Goal: Information Seeking & Learning: Check status

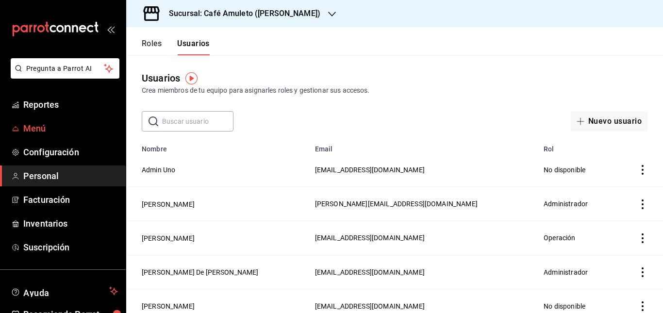
click at [52, 121] on link "Menú" at bounding box center [63, 128] width 126 height 21
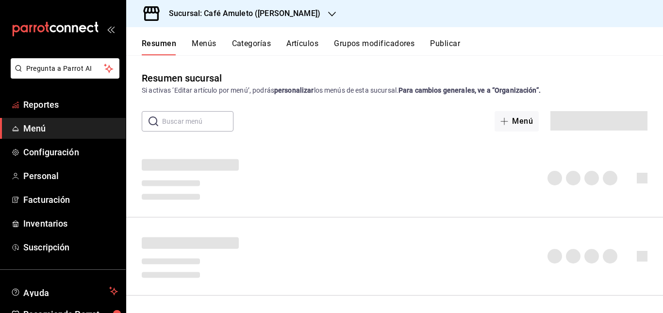
click at [54, 105] on span "Reportes" at bounding box center [70, 104] width 95 height 13
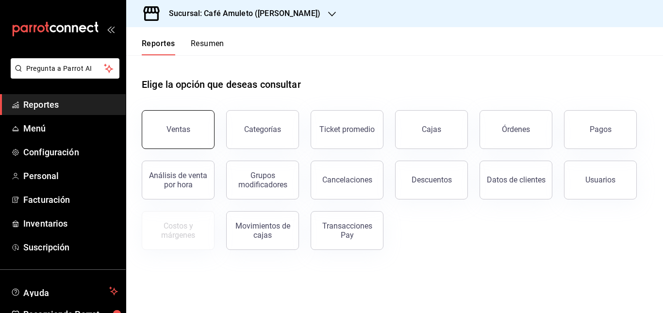
click at [179, 122] on button "Ventas" at bounding box center [178, 129] width 73 height 39
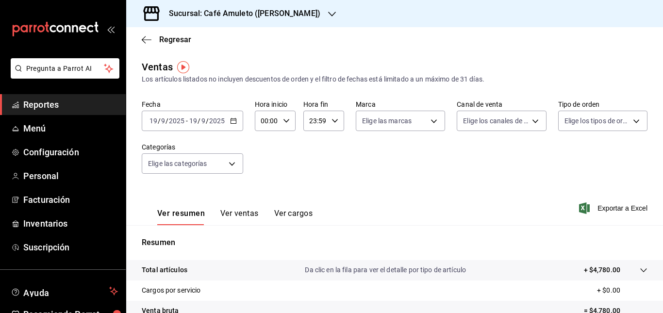
click at [236, 124] on \(Stroke\) "button" at bounding box center [234, 120] width 6 height 5
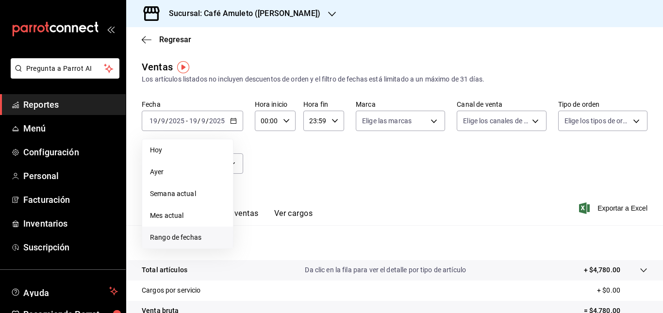
click at [185, 236] on span "Rango de fechas" at bounding box center [187, 238] width 75 height 10
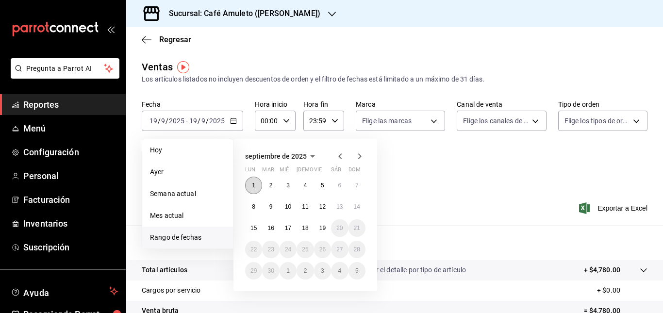
click at [252, 185] on abbr "1" at bounding box center [253, 185] width 3 height 7
click at [329, 228] on button "19" at bounding box center [322, 227] width 17 height 17
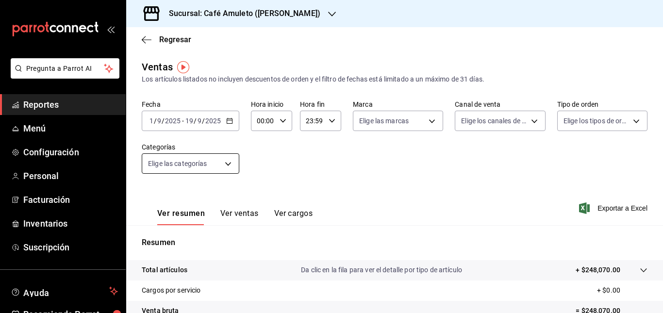
click at [215, 164] on body "Pregunta a Parrot AI Reportes Menú Configuración Personal Facturación Inventari…" at bounding box center [331, 156] width 663 height 313
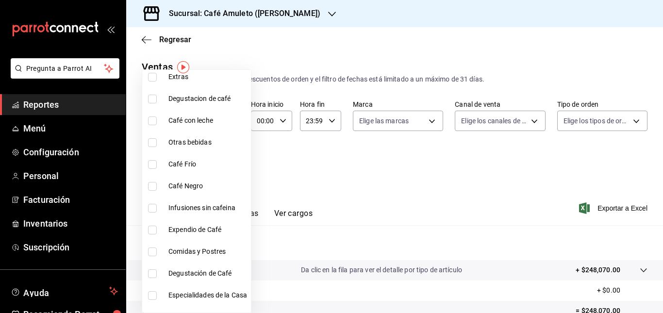
scroll to position [126, 0]
click at [198, 183] on span "Café Negro" at bounding box center [207, 185] width 79 height 10
type input "5d7f9a99-f958-4942-899d-96805298f5cf"
checkbox input "true"
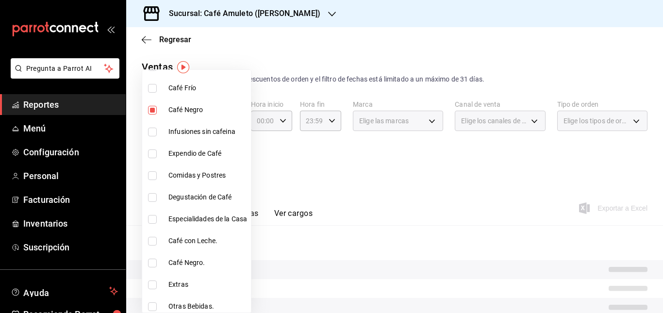
scroll to position [228, 0]
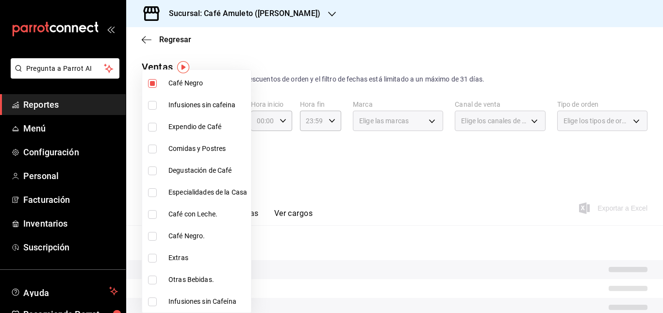
click at [195, 236] on span "Café Negro." at bounding box center [207, 236] width 79 height 10
type input "5d7f9a99-f958-4942-899d-96805298f5cf,9d279c20-9d47-40b6-8fde-42b260a945fc"
checkbox input "true"
click at [316, 149] on div at bounding box center [331, 156] width 663 height 313
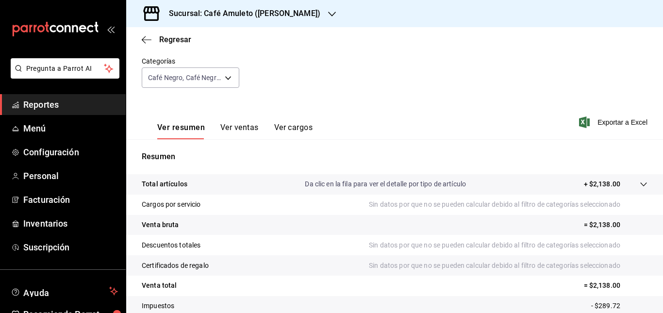
scroll to position [85, 0]
click at [250, 127] on button "Ver ventas" at bounding box center [239, 131] width 38 height 17
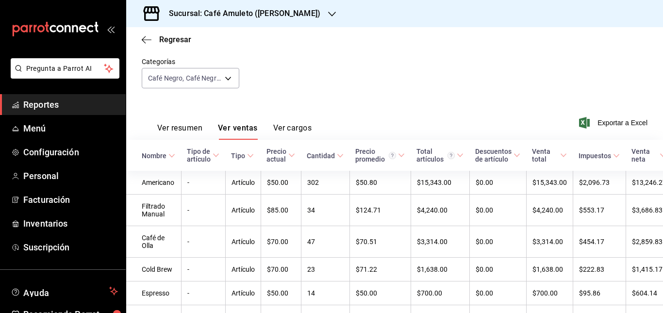
scroll to position [104, 0]
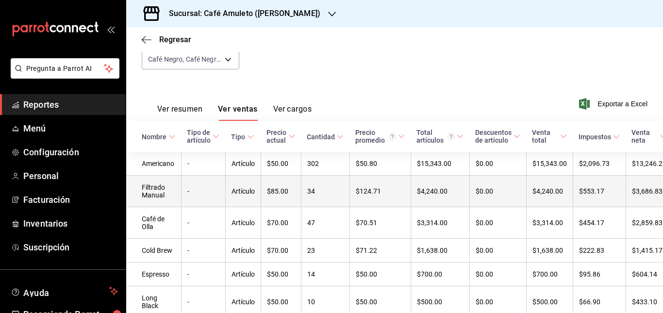
click at [297, 194] on td "$85.00" at bounding box center [281, 192] width 40 height 32
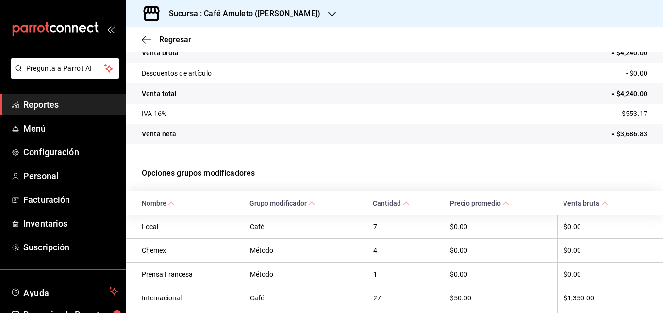
scroll to position [115, 0]
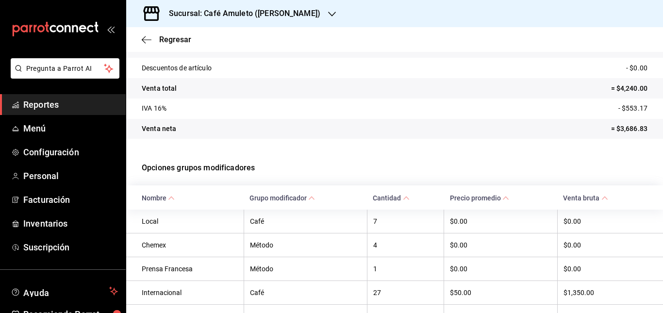
click at [269, 3] on div "Sucursal: Café Amuleto ([PERSON_NAME])" at bounding box center [237, 13] width 206 height 27
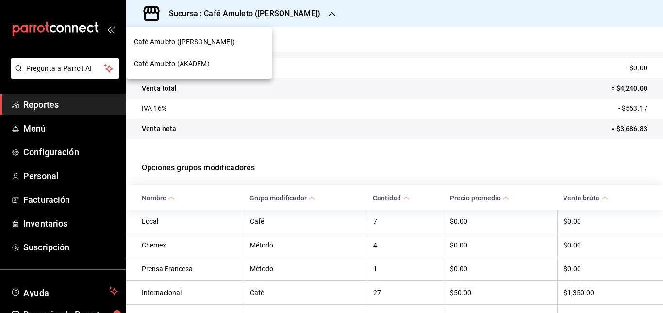
click at [202, 59] on span "Café Amuleto (AKADEM)" at bounding box center [172, 64] width 76 height 10
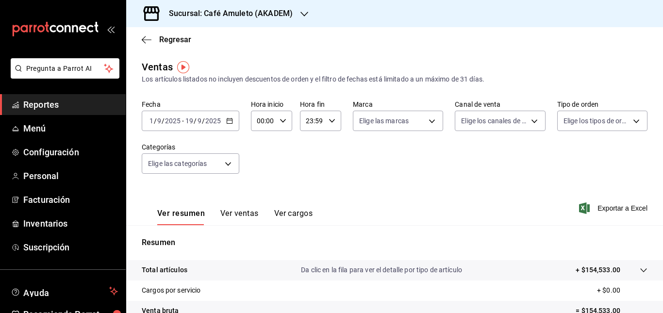
click at [227, 127] on div "[DATE] [DATE] - [DATE] [DATE]" at bounding box center [191, 121] width 98 height 20
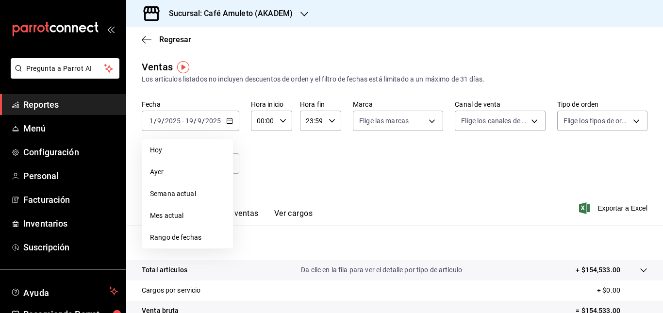
click at [292, 145] on div "Fecha [DATE] [DATE] - [DATE] [DATE] [PERSON_NAME] Semana actual Mes actual Rang…" at bounding box center [395, 142] width 506 height 85
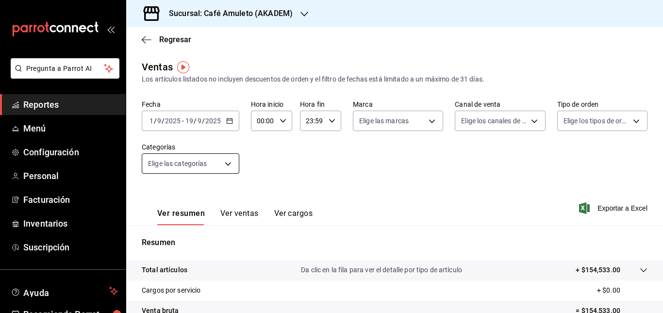
click at [238, 161] on body "Pregunta a Parrot AI Reportes Menú Configuración Personal Facturación Inventari…" at bounding box center [331, 156] width 663 height 313
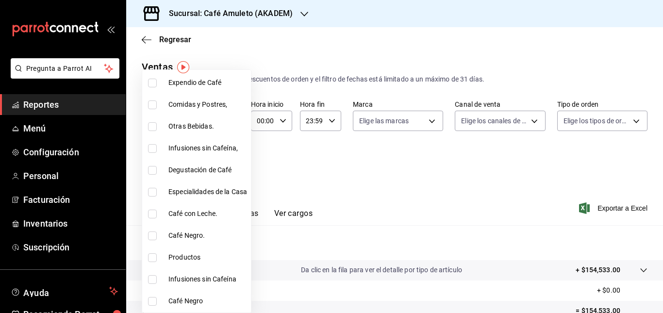
scroll to position [101, 0]
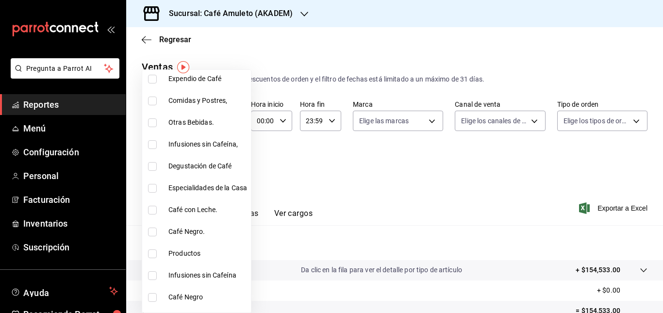
click at [194, 229] on span "Café Negro." at bounding box center [207, 232] width 79 height 10
type input "b18a40af-6e71-4e1a-b06e-b68234a25eff"
checkbox input "true"
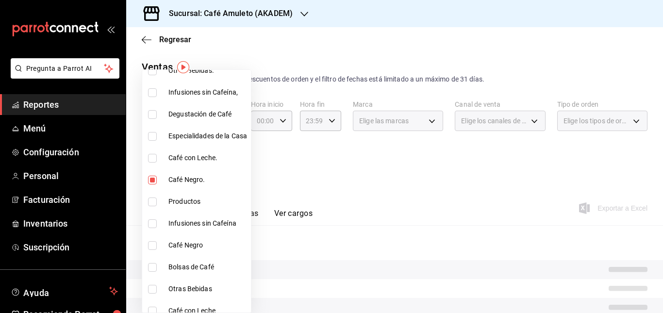
scroll to position [206, 0]
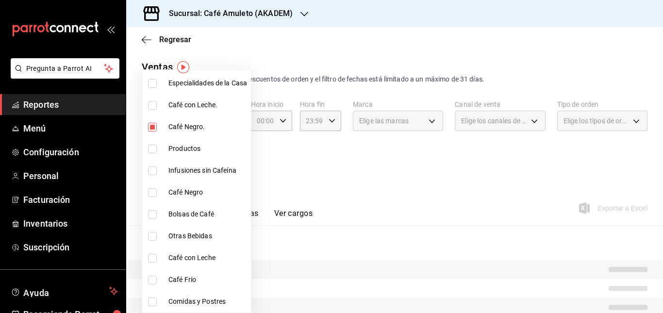
click at [186, 193] on span "Café Negro" at bounding box center [207, 192] width 79 height 10
type input "b18a40af-6e71-4e1a-b06e-b68234a25eff,eb045c66-4848-4055-b9cd-acd15d5facbd"
checkbox input "true"
click at [315, 159] on div at bounding box center [331, 156] width 663 height 313
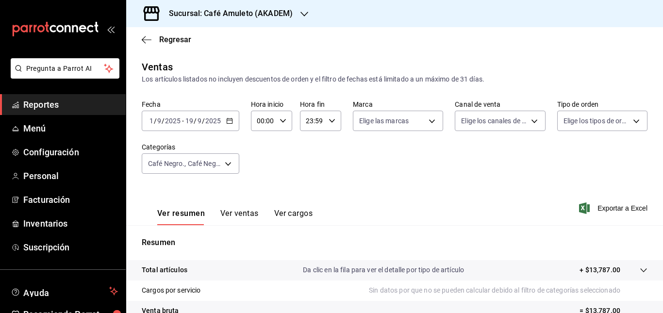
scroll to position [152, 0]
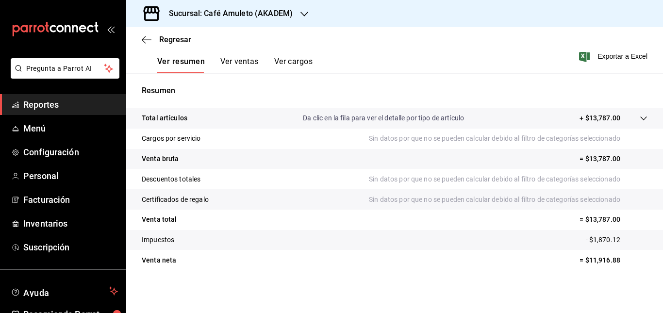
click at [240, 60] on button "Ver ventas" at bounding box center [239, 65] width 38 height 17
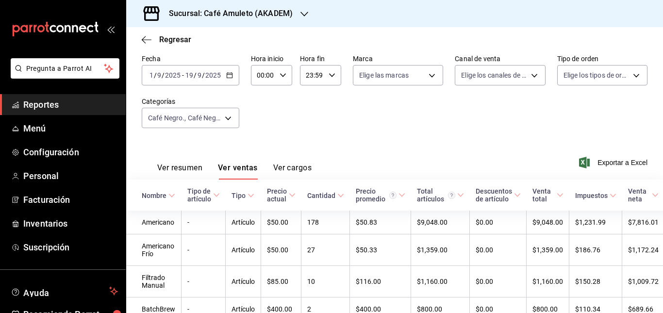
scroll to position [152, 0]
